Goal: Information Seeking & Learning: Find specific fact

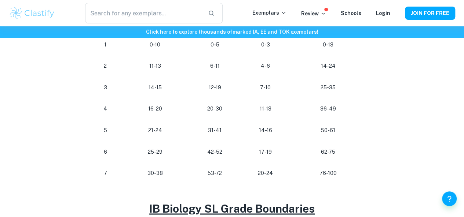
scroll to position [447, 0]
click at [330, 176] on p "76-100" at bounding box center [328, 174] width 66 height 10
click at [326, 176] on p "76-100" at bounding box center [328, 174] width 66 height 10
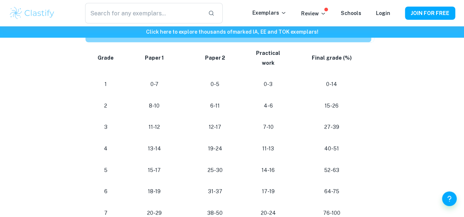
scroll to position [711, 0]
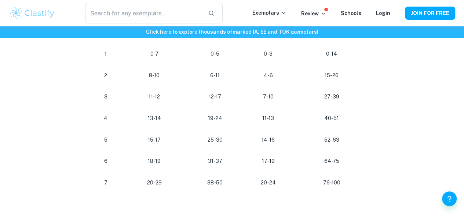
click at [328, 178] on p "76-100" at bounding box center [331, 183] width 68 height 10
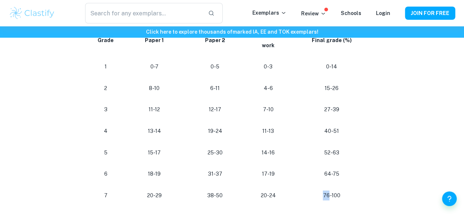
scroll to position [699, 0]
click at [335, 169] on p "64-75" at bounding box center [331, 174] width 68 height 10
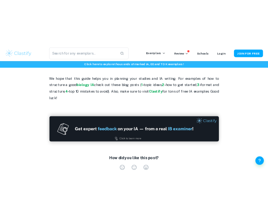
scroll to position [1060, 0]
